Goal: Transaction & Acquisition: Download file/media

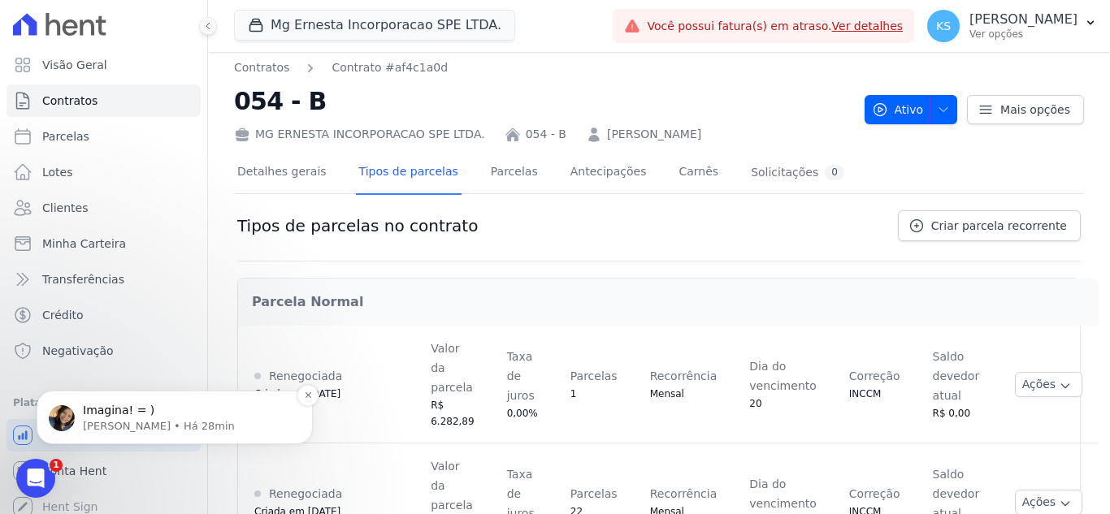
scroll to position [986, 0]
click at [89, 420] on p "Adriane • Há 28min" at bounding box center [188, 426] width 210 height 15
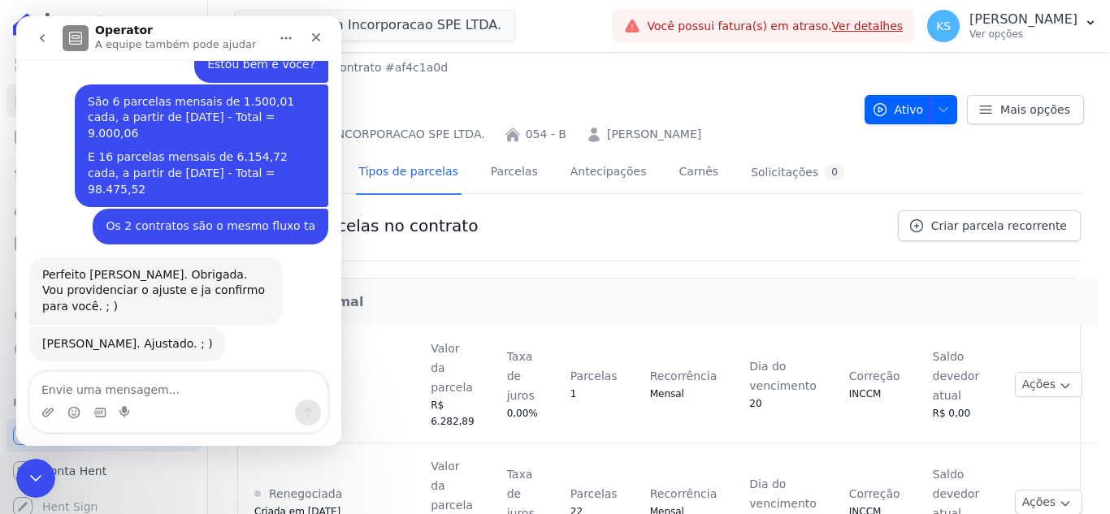
scroll to position [850, 0]
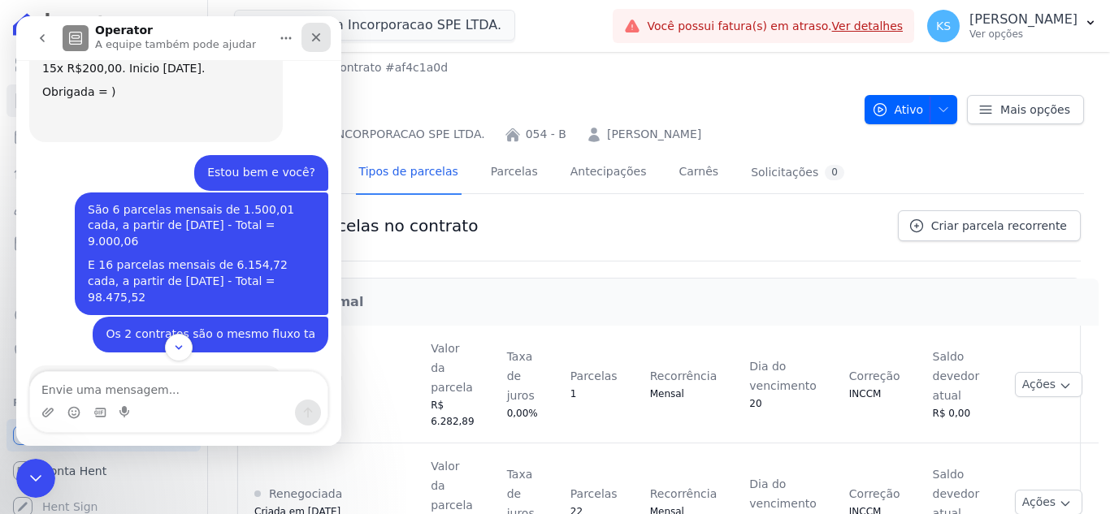
click at [318, 35] on icon "Fechar" at bounding box center [316, 37] width 9 height 9
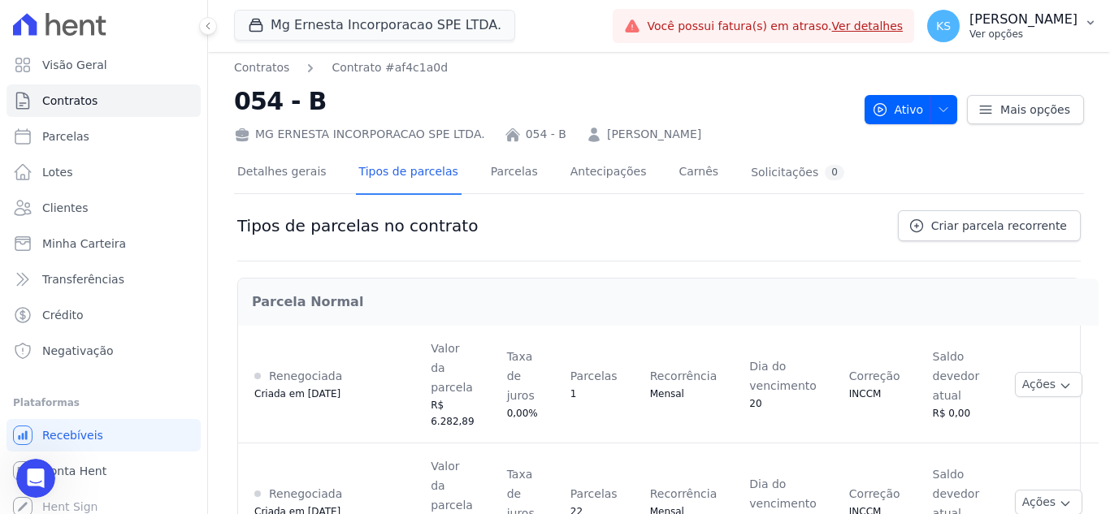
click at [1037, 26] on p "[PERSON_NAME]" at bounding box center [1023, 19] width 108 height 16
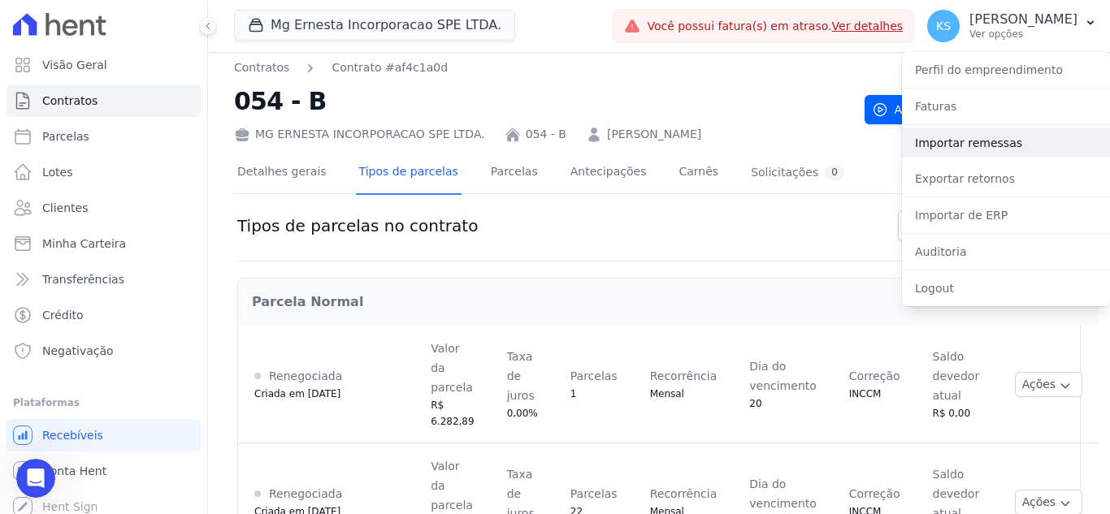
click at [993, 142] on link "Importar remessas" at bounding box center [1006, 142] width 208 height 29
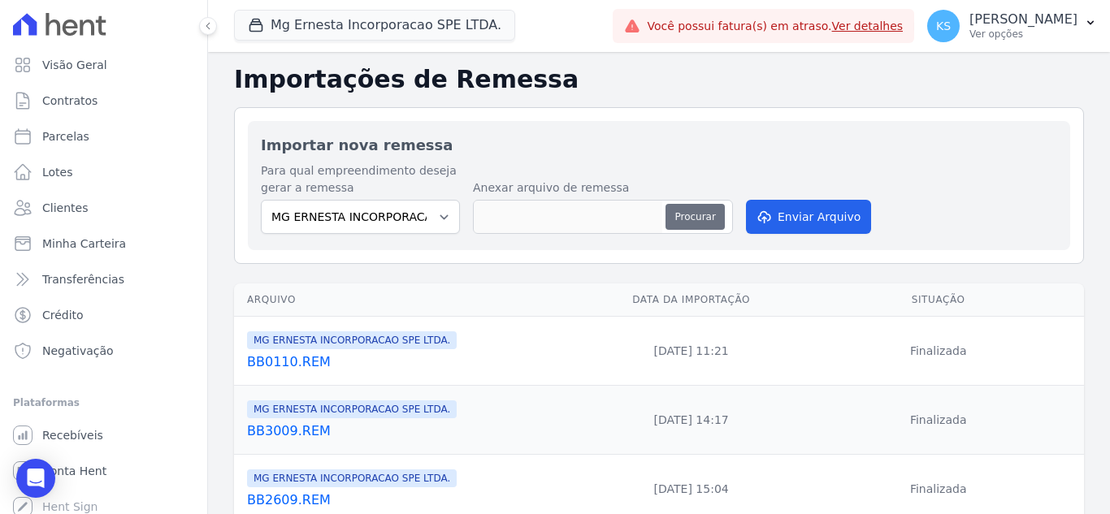
click at [682, 219] on button "Procurar" at bounding box center [694, 217] width 58 height 26
type input "BB0610.REM"
click at [803, 222] on button "Enviar Arquivo" at bounding box center [808, 217] width 125 height 34
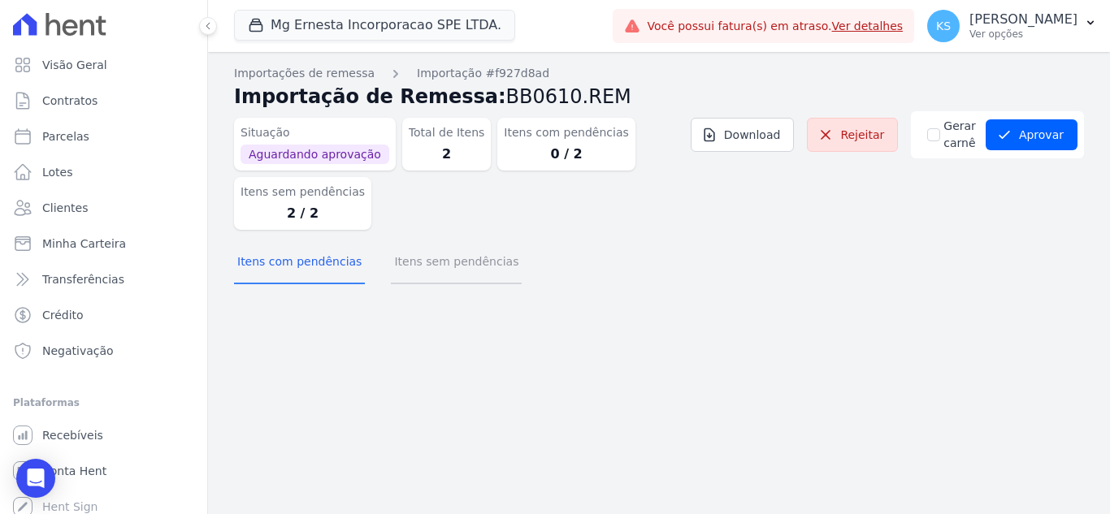
click at [435, 272] on button "Itens sem pendências" at bounding box center [456, 263] width 131 height 42
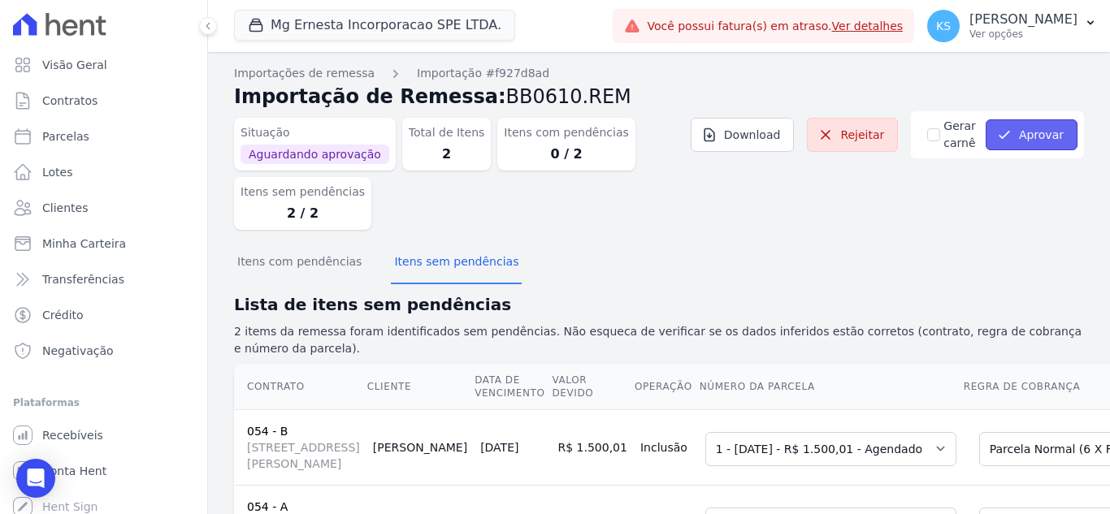
click at [1003, 136] on icon "submit" at bounding box center [1004, 135] width 16 height 16
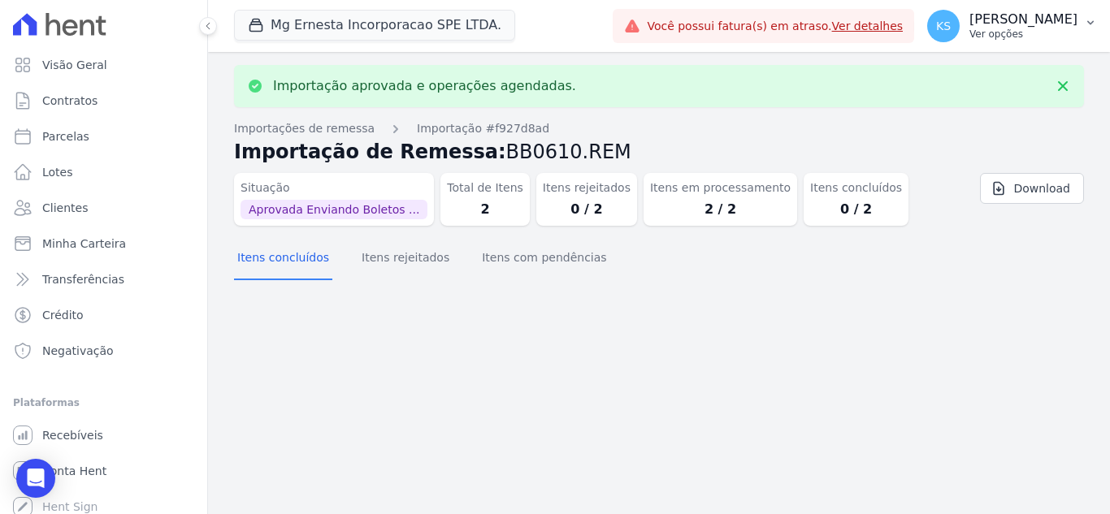
click at [1019, 34] on p "Ver opções" at bounding box center [1023, 34] width 108 height 13
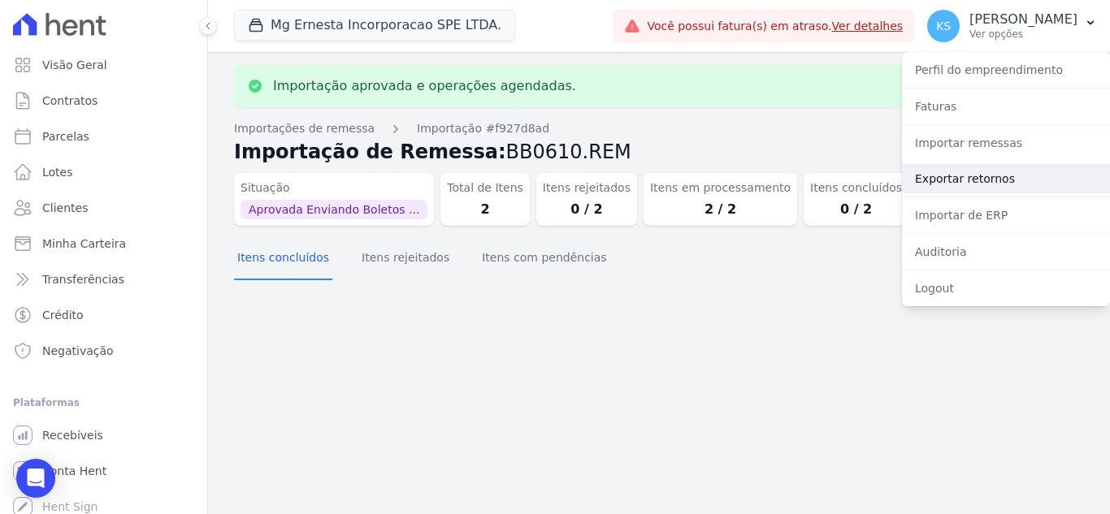
click at [980, 175] on link "Exportar retornos" at bounding box center [1006, 178] width 208 height 29
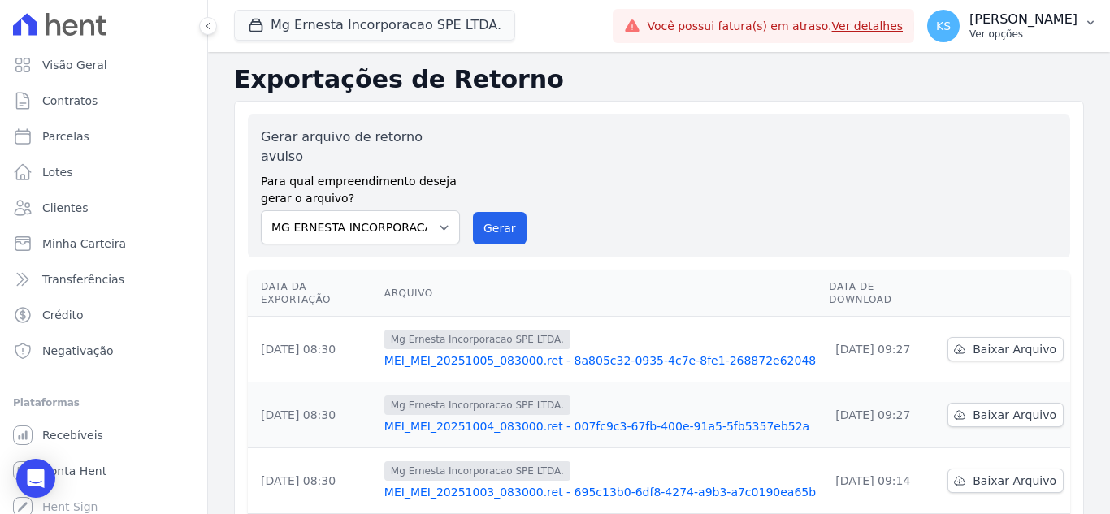
click at [1038, 26] on p "[PERSON_NAME]" at bounding box center [1023, 19] width 108 height 16
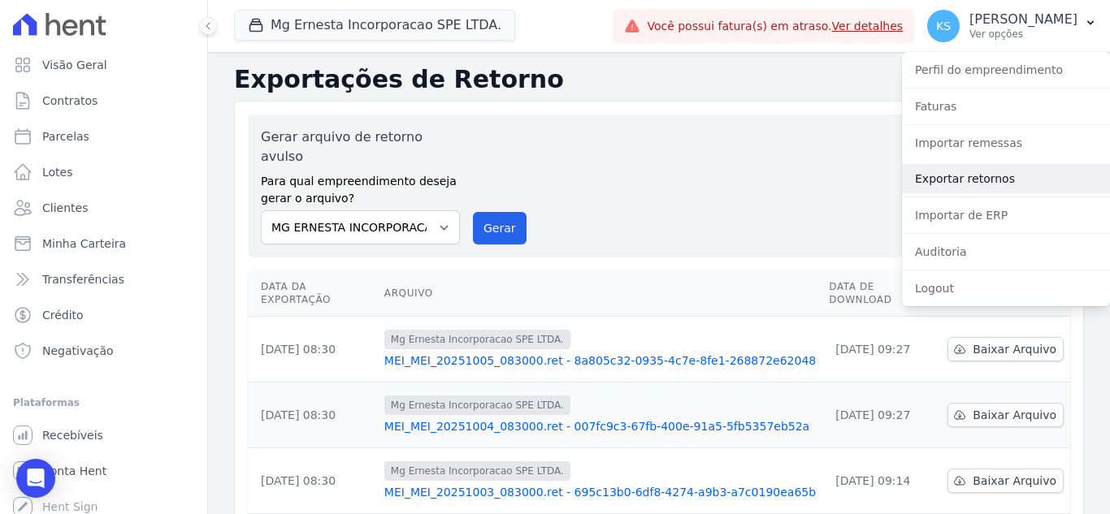
click at [963, 182] on link "Exportar retornos" at bounding box center [1006, 178] width 208 height 29
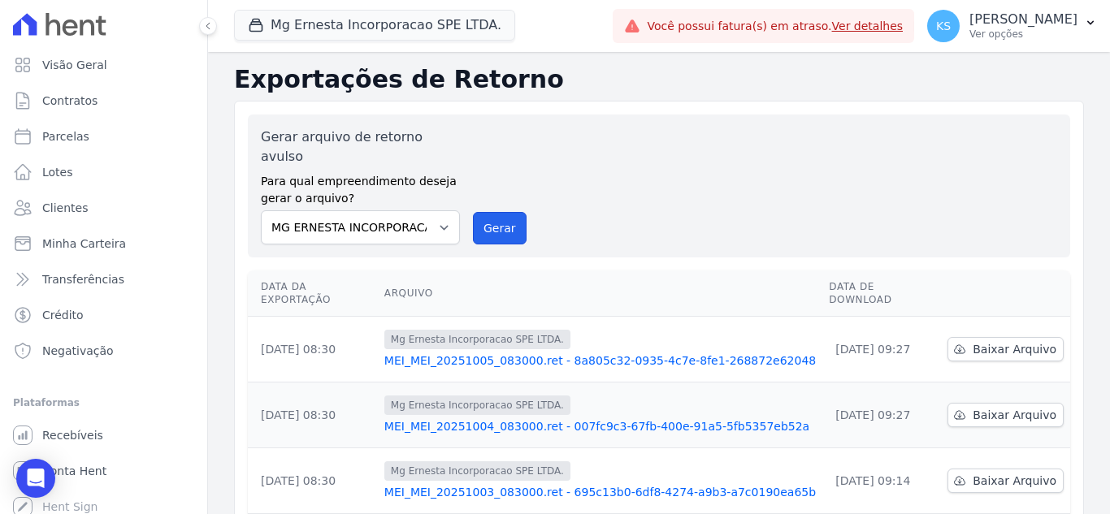
drag, startPoint x: 495, startPoint y: 211, endPoint x: 614, endPoint y: 146, distance: 135.9
click at [493, 212] on button "Gerar" at bounding box center [500, 228] width 54 height 32
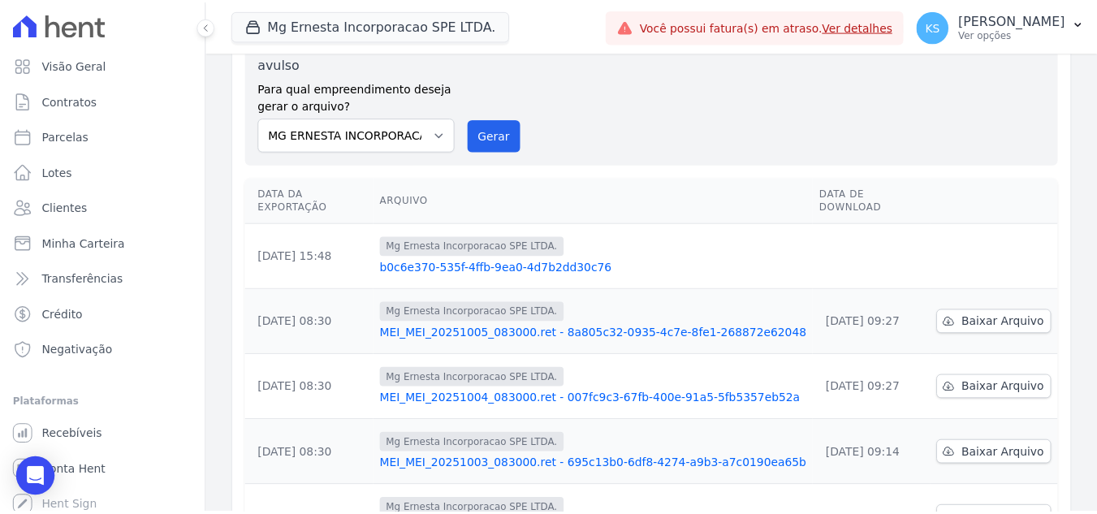
scroll to position [162, 0]
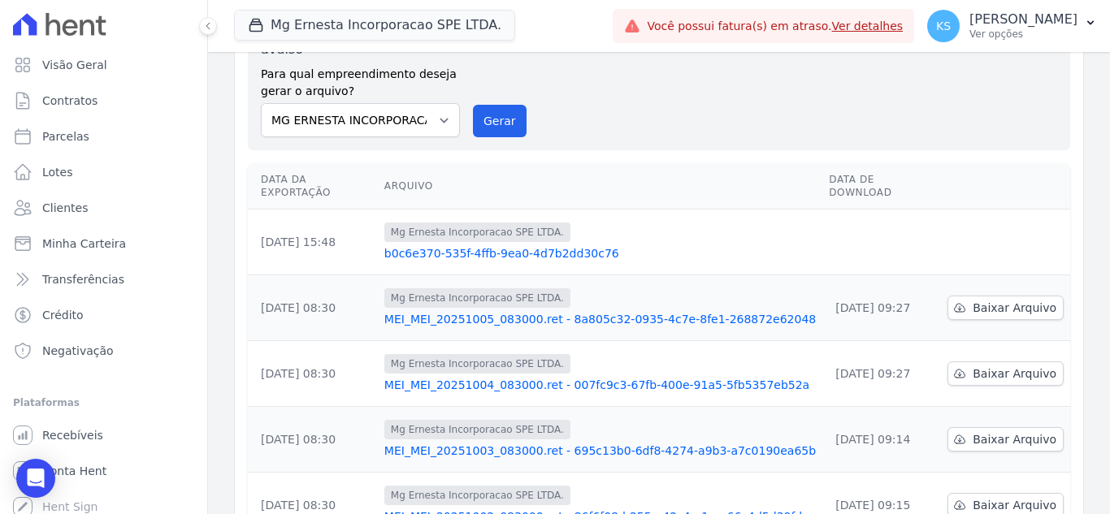
click at [446, 245] on link "b0c6e370-535f-4ffb-9ea0-4d7b2dd30c76" at bounding box center [599, 253] width 431 height 16
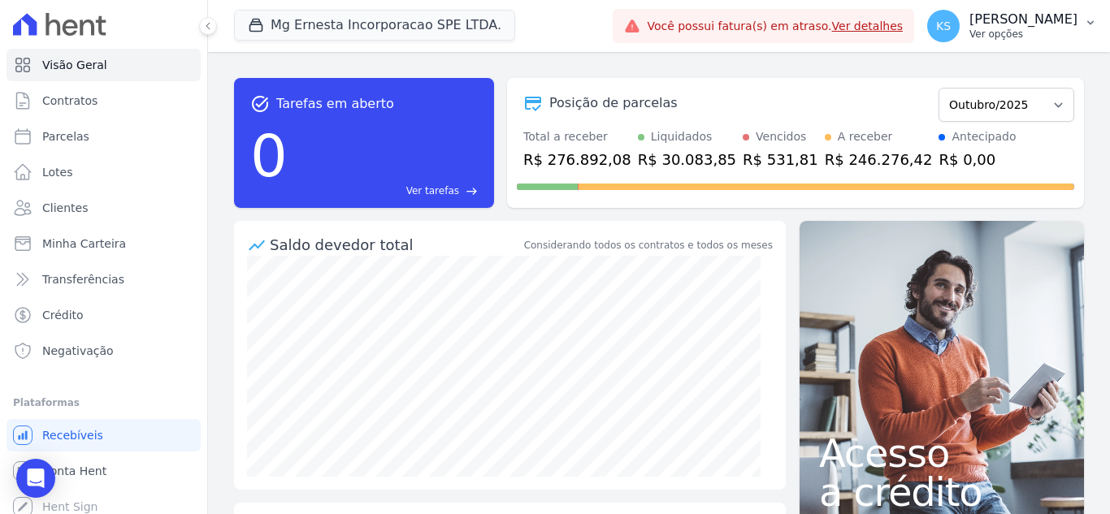
click at [1032, 18] on p "[PERSON_NAME]" at bounding box center [1023, 19] width 108 height 16
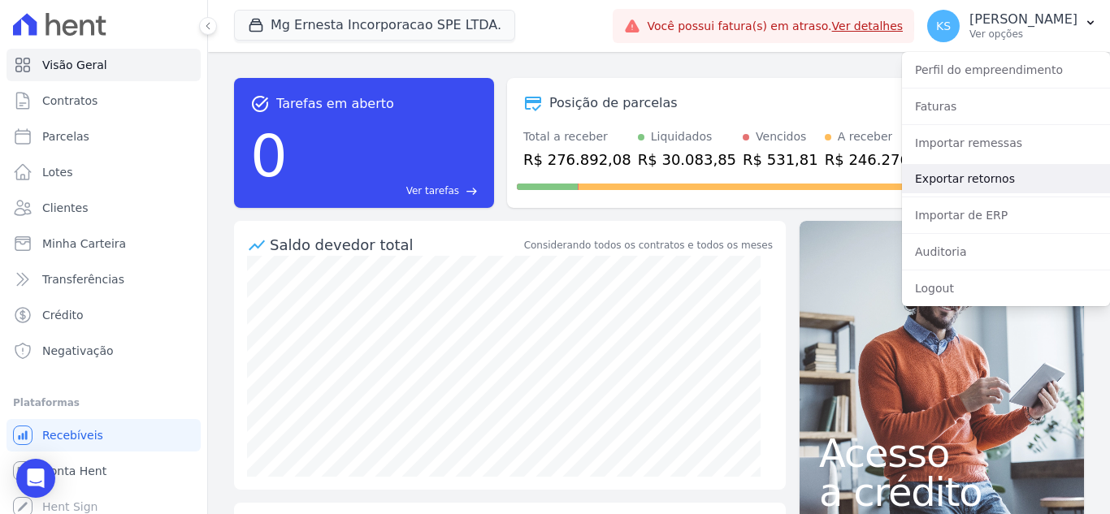
click at [979, 179] on link "Exportar retornos" at bounding box center [1006, 178] width 208 height 29
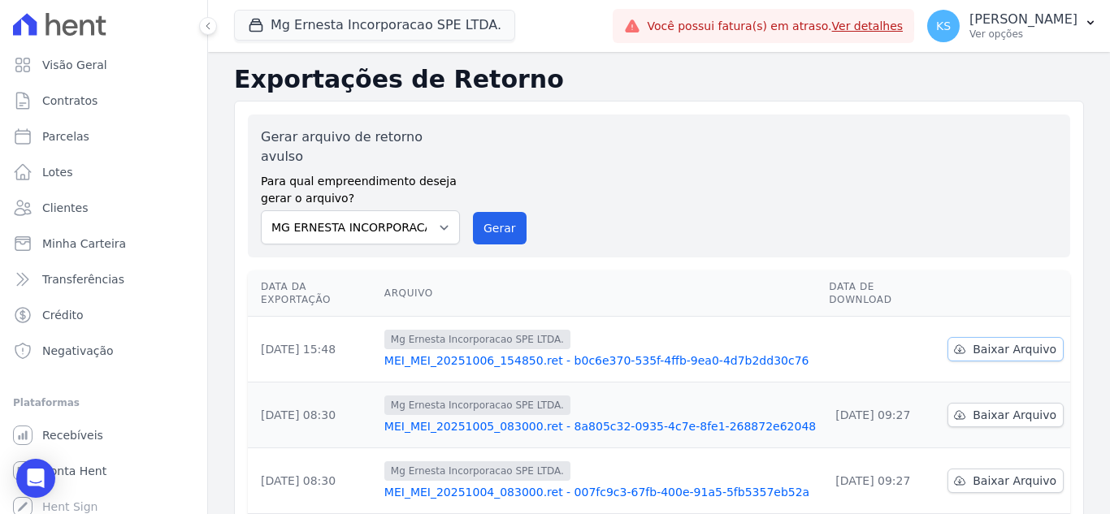
click at [972, 341] on span "Baixar Arquivo" at bounding box center [1014, 349] width 84 height 16
